Goal: Navigation & Orientation: Find specific page/section

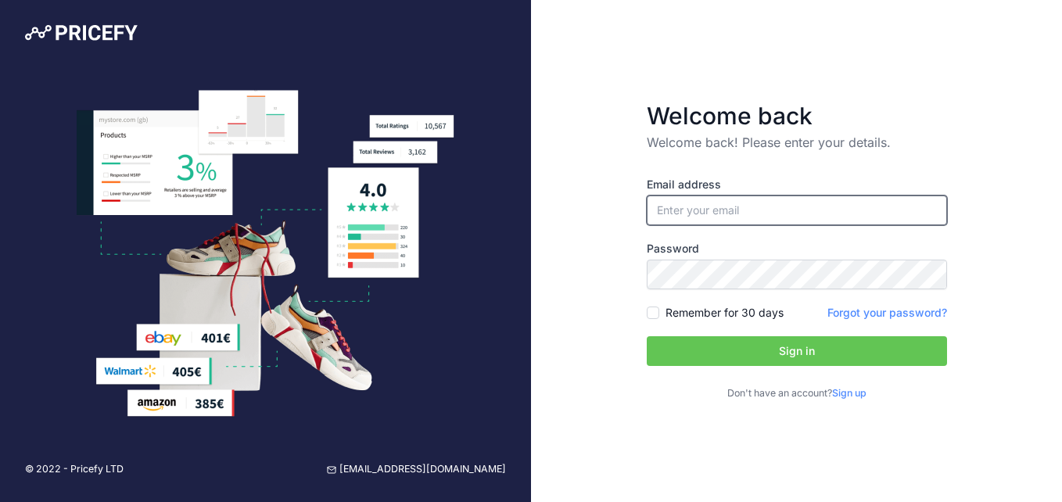
click at [739, 215] on input "email" at bounding box center [797, 210] width 300 height 30
type input "[EMAIL_ADDRESS][DOMAIN_NAME]"
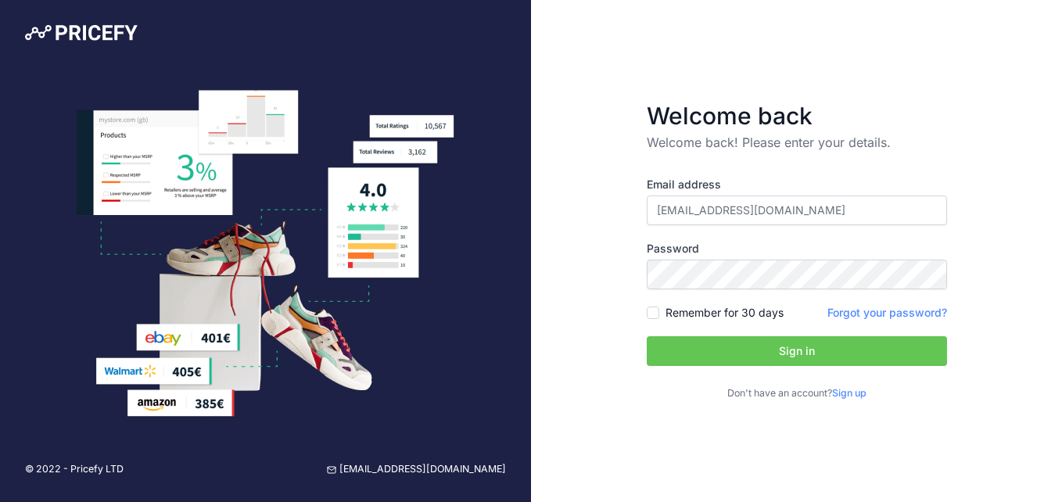
click at [818, 349] on button "Sign in" at bounding box center [797, 351] width 300 height 30
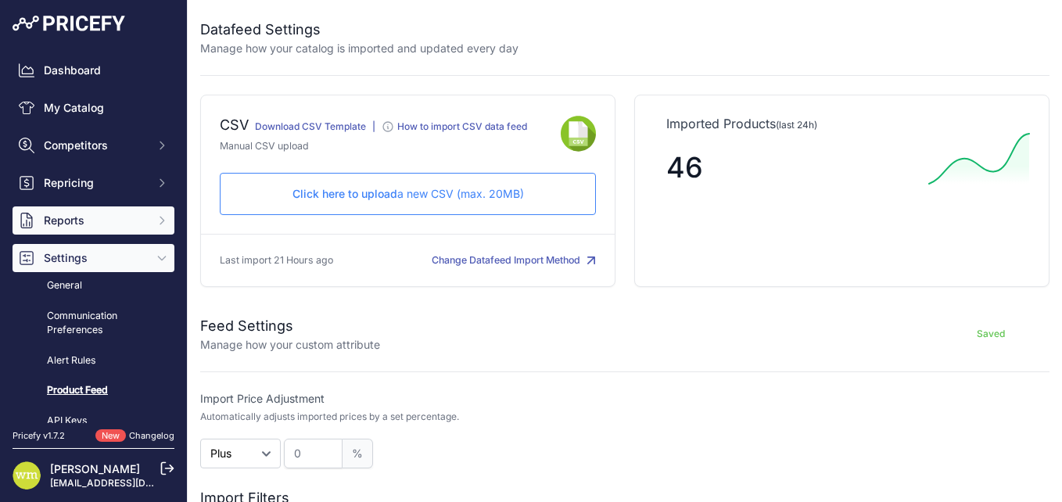
click at [70, 220] on span "Reports" at bounding box center [95, 221] width 102 height 16
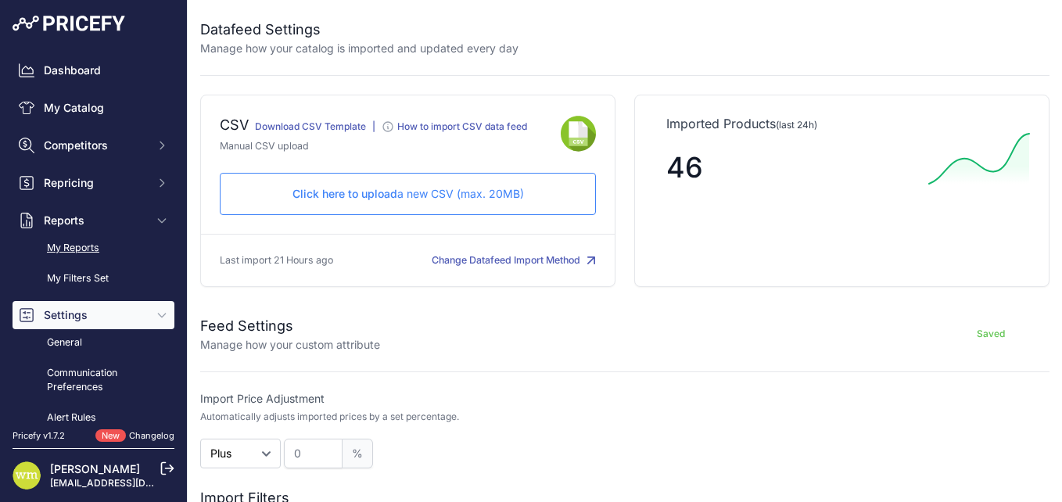
click at [81, 241] on link "My Reports" at bounding box center [94, 248] width 162 height 27
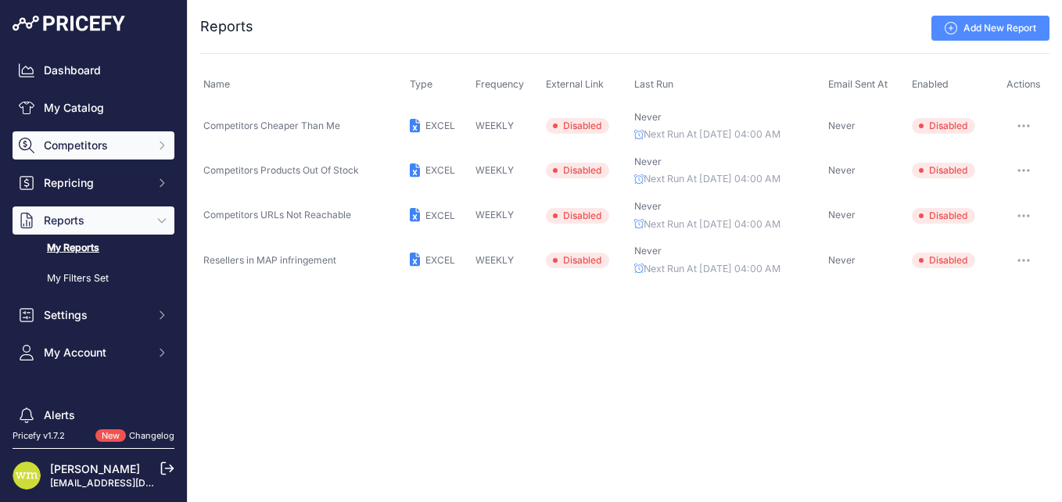
click at [97, 146] on span "Competitors" at bounding box center [95, 146] width 102 height 16
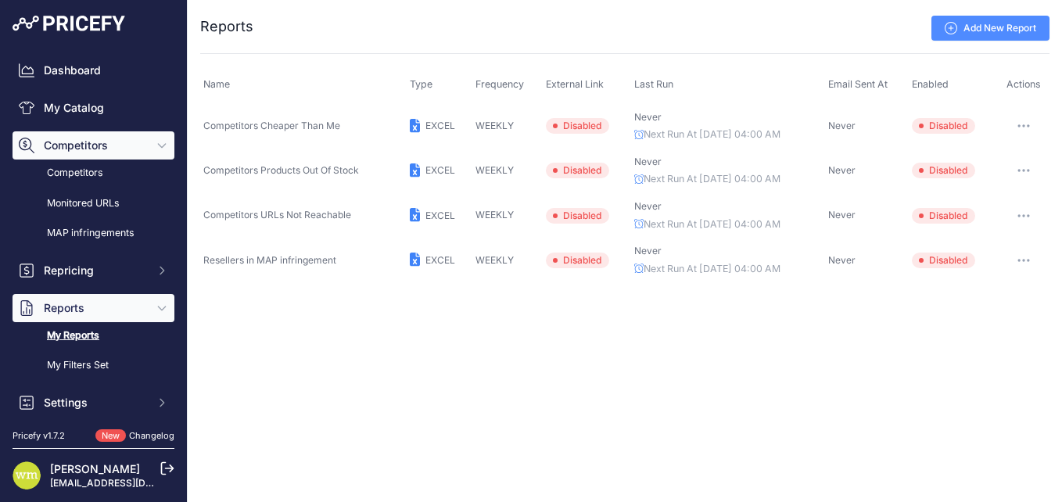
click at [107, 150] on span "Competitors" at bounding box center [95, 146] width 102 height 16
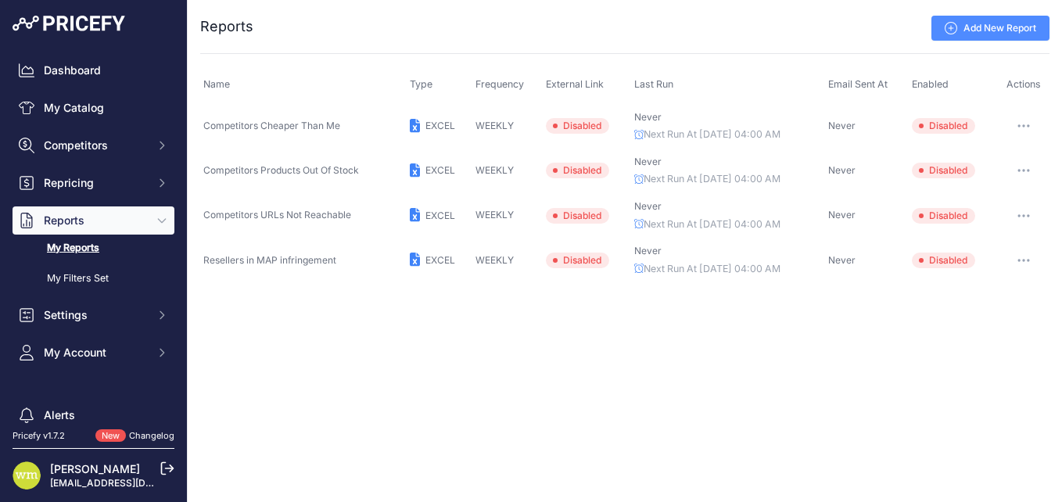
click at [81, 224] on span "Reports" at bounding box center [95, 221] width 102 height 16
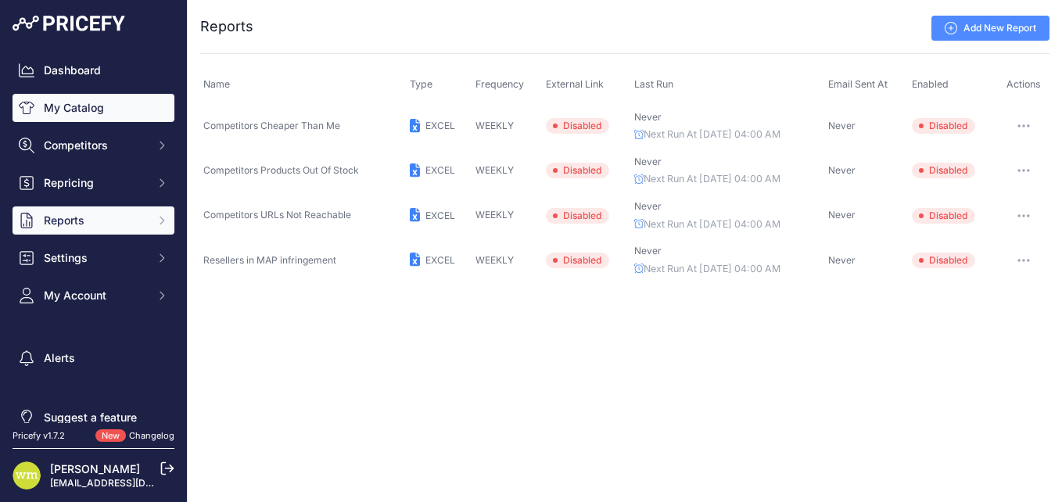
click at [104, 113] on link "My Catalog" at bounding box center [94, 108] width 162 height 28
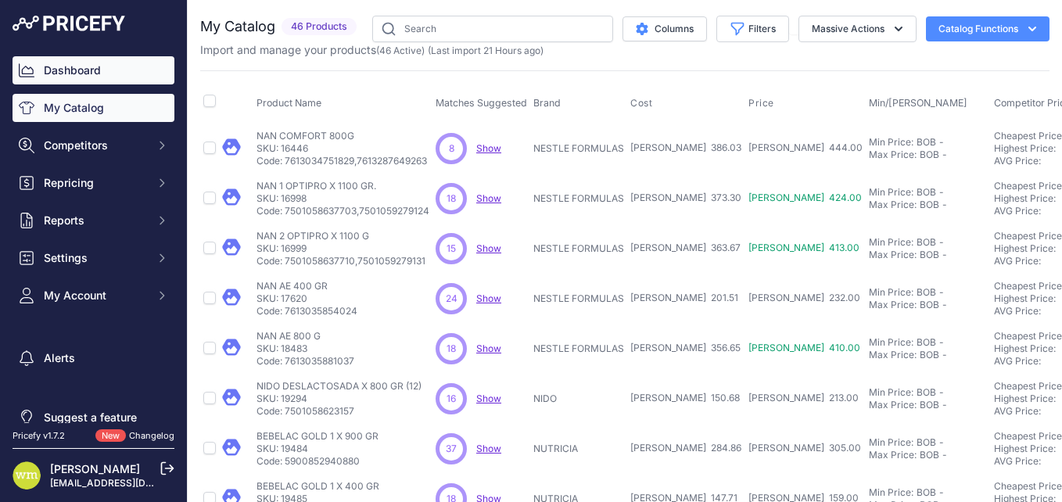
click at [99, 62] on link "Dashboard" at bounding box center [94, 70] width 162 height 28
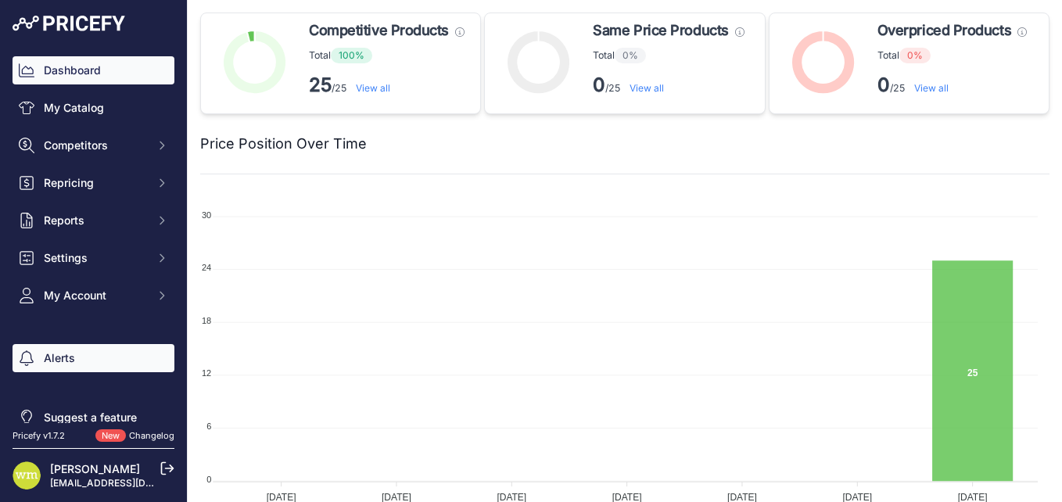
scroll to position [21, 0]
